Goal: Information Seeking & Learning: Check status

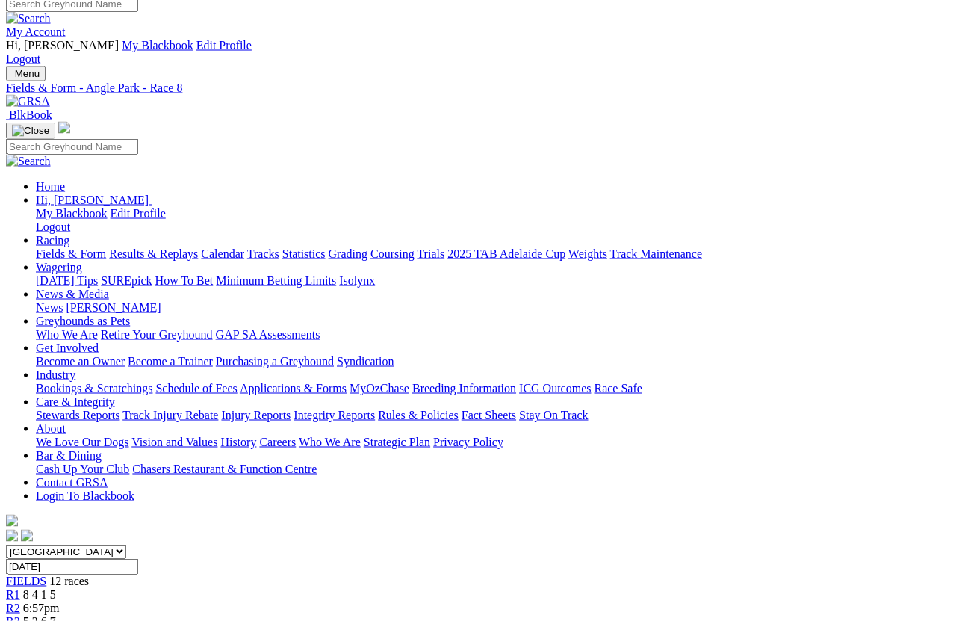
scroll to position [9, 0]
click at [164, 248] on link "Results & Replays" at bounding box center [153, 254] width 89 height 13
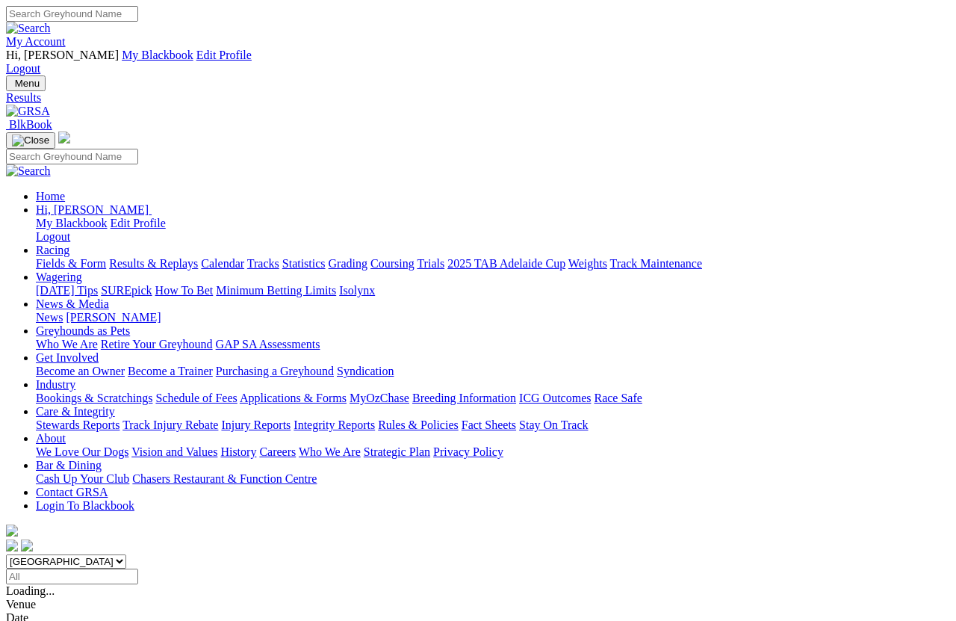
scroll to position [10, 0]
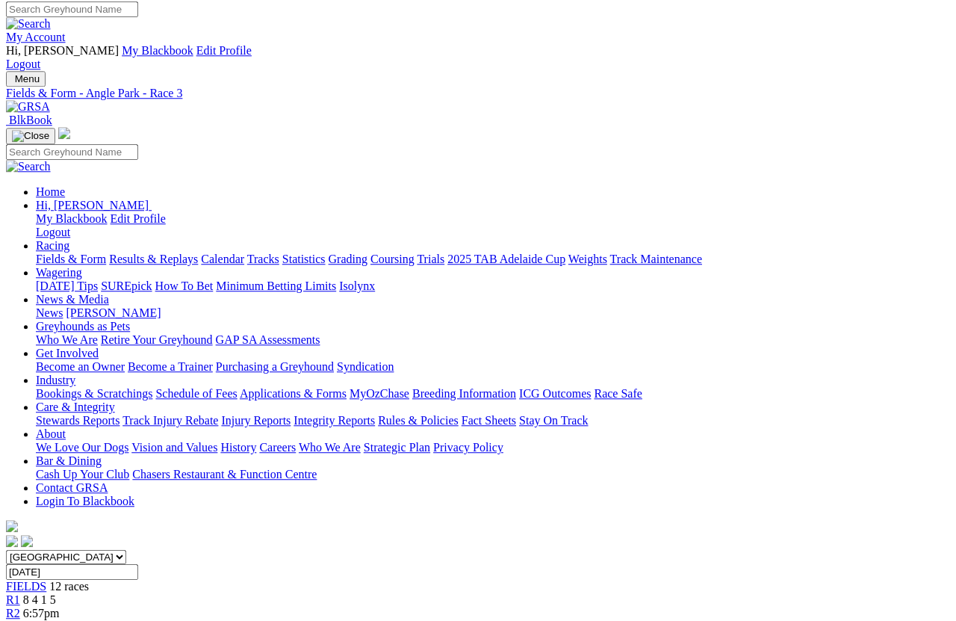
scroll to position [4, 0]
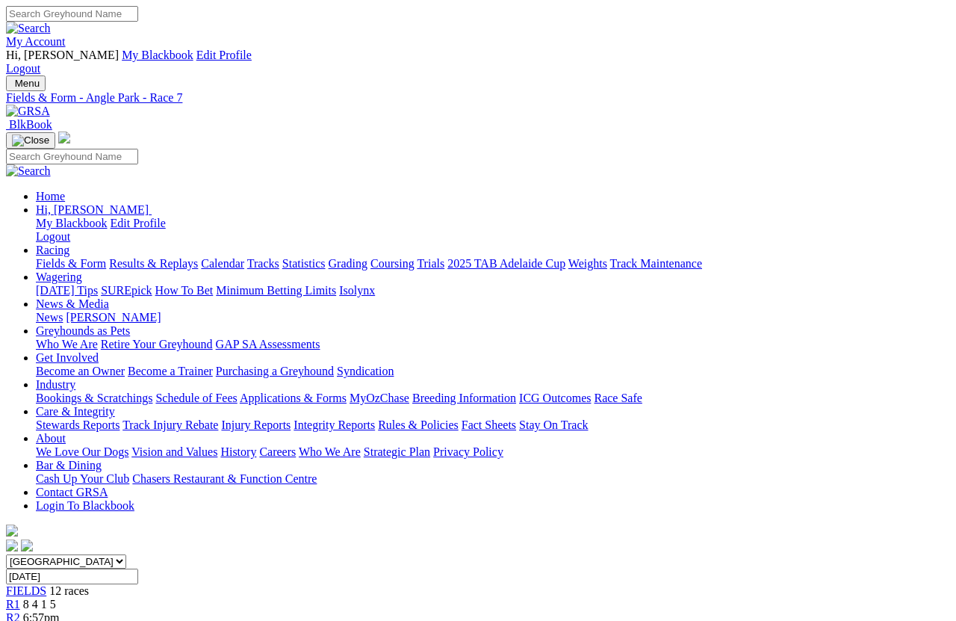
scroll to position [10, 0]
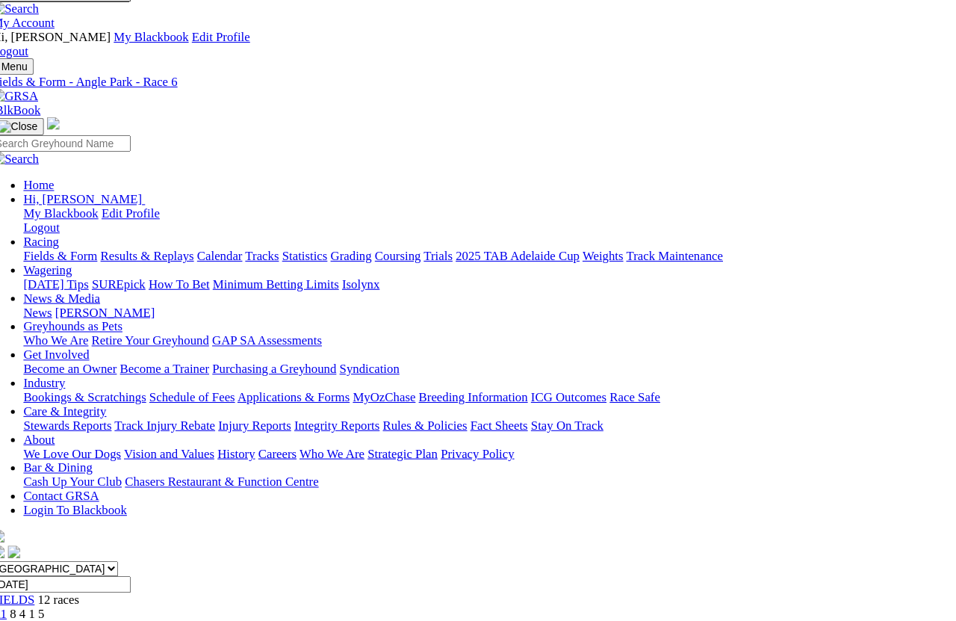
scroll to position [4, 0]
